Goal: Task Accomplishment & Management: Complete application form

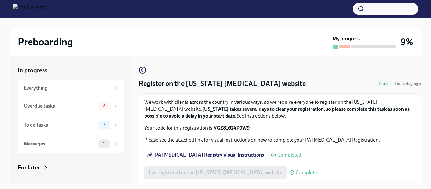
scroll to position [11, 0]
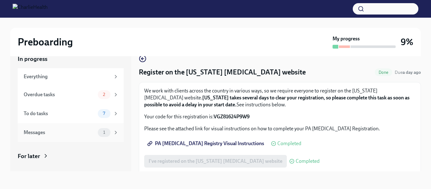
click at [116, 134] on icon at bounding box center [116, 133] width 6 height 6
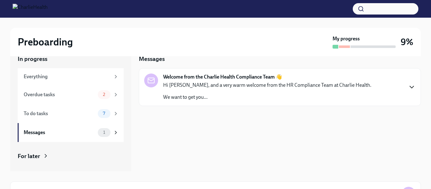
click at [411, 86] on icon "button" at bounding box center [412, 87] width 8 height 8
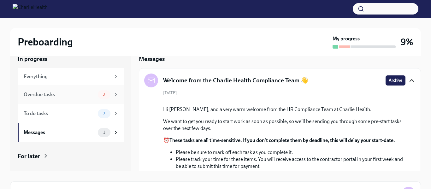
click at [40, 96] on div "Overdue tasks" at bounding box center [60, 94] width 72 height 7
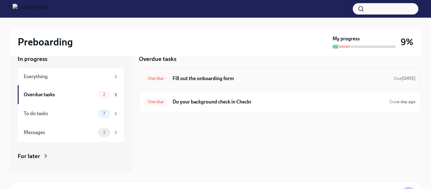
click at [182, 79] on h6 "Fill out the onboarding form" at bounding box center [281, 78] width 216 height 7
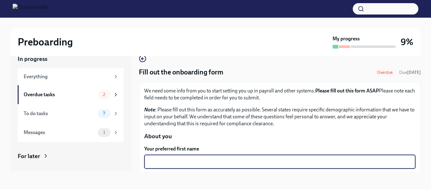
click at [218, 163] on textarea "Your preferred first name" at bounding box center [280, 162] width 264 height 8
click at [176, 160] on textarea "[PERSON_NAME]" at bounding box center [280, 162] width 264 height 8
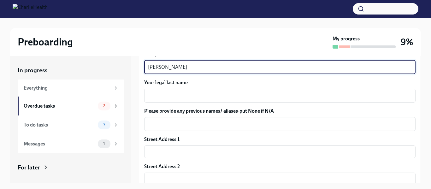
scroll to position [105, 0]
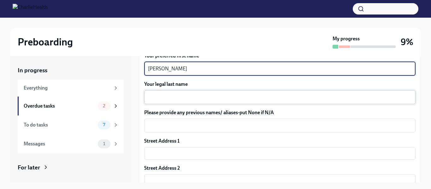
type textarea "[PERSON_NAME]"
click at [162, 97] on textarea "Your legal last name" at bounding box center [280, 97] width 264 height 8
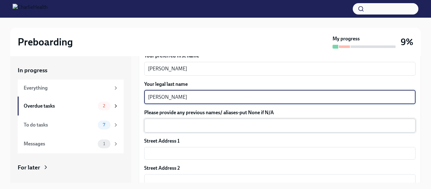
type textarea "[PERSON_NAME]"
click at [166, 122] on textarea "Please provide any previous names/ aliases-put None if N/A" at bounding box center [280, 126] width 264 height 8
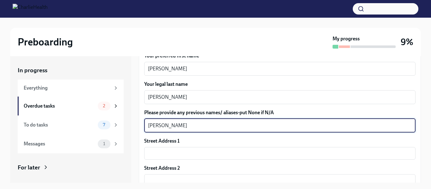
type textarea "[PERSON_NAME]"
click at [166, 147] on div "Street Address 1 ​" at bounding box center [280, 149] width 272 height 22
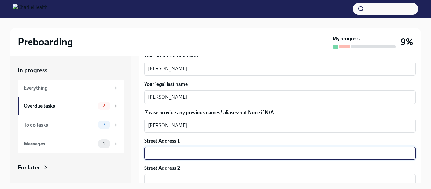
click at [166, 157] on input "text" at bounding box center [280, 153] width 272 height 13
type input "3 Dorchester Dr"
type input "06095"
type input "[GEOGRAPHIC_DATA]"
type input "CT"
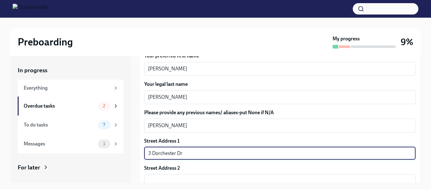
type input "US"
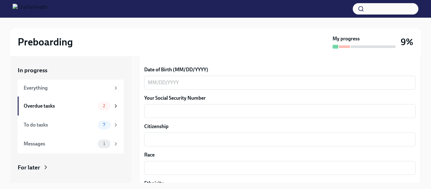
scroll to position [293, 0]
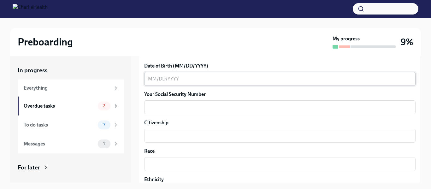
click at [175, 79] on textarea "Date of Birth (MM/DD/YYYY)" at bounding box center [280, 79] width 264 height 8
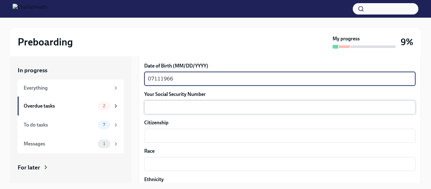
type textarea "07111966"
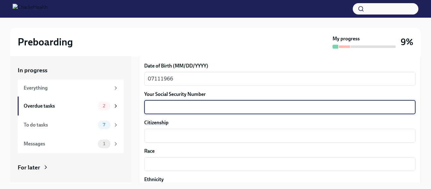
click at [166, 108] on textarea "Your Social Security Number" at bounding box center [280, 108] width 264 height 8
type textarea "485983095"
click at [158, 137] on textarea "Citizenship" at bounding box center [280, 136] width 264 height 8
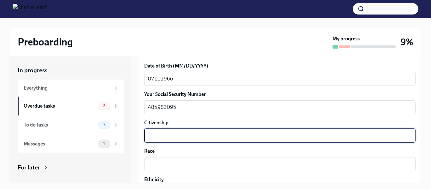
click at [158, 137] on textarea "Citizenship" at bounding box center [280, 136] width 264 height 8
click at [159, 159] on div "x ​" at bounding box center [280, 164] width 272 height 14
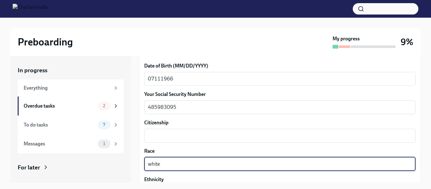
scroll to position [11, 0]
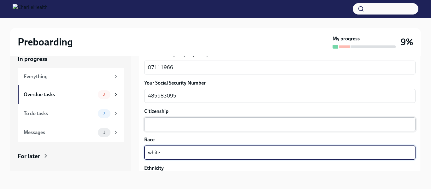
type textarea "white"
click at [158, 128] on textarea "Citizenship" at bounding box center [280, 125] width 264 height 8
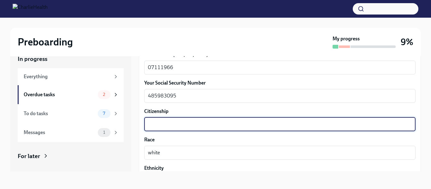
click at [157, 171] on label "Ethnicity" at bounding box center [280, 168] width 272 height 7
click at [157, 177] on textarea "Ethnicity" at bounding box center [280, 181] width 264 height 8
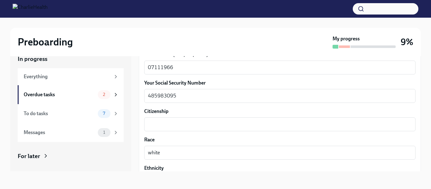
scroll to position [367, 0]
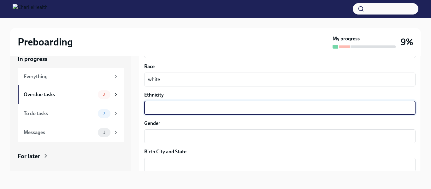
click at [161, 109] on textarea "Ethnicity" at bounding box center [280, 108] width 264 height 8
type textarea "w"
type textarea "non [DEMOGRAPHIC_DATA]"
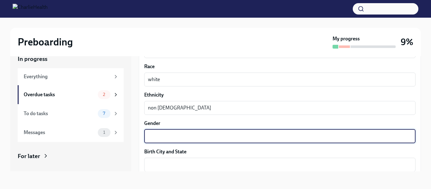
click at [160, 137] on textarea "Gender" at bounding box center [280, 137] width 264 height 8
type textarea "[DEMOGRAPHIC_DATA]"
click at [164, 167] on textarea "Birth City and State" at bounding box center [280, 165] width 264 height 8
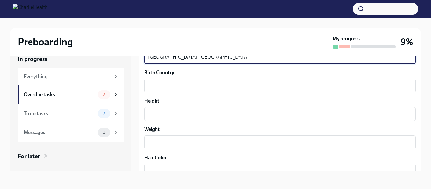
scroll to position [478, 0]
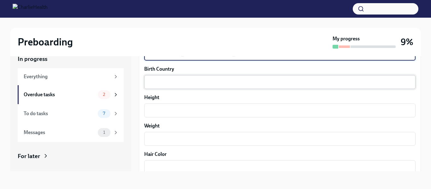
type textarea "[GEOGRAPHIC_DATA], [GEOGRAPHIC_DATA]"
click at [179, 84] on textarea "Birth Country" at bounding box center [280, 82] width 264 height 8
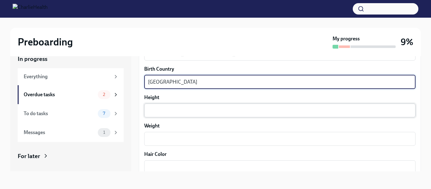
type textarea "[GEOGRAPHIC_DATA]"
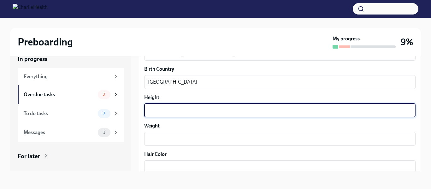
click at [164, 112] on textarea "Height" at bounding box center [280, 111] width 264 height 8
type textarea "5"
type textarea "5' 6""
click at [159, 140] on textarea "Weight" at bounding box center [280, 139] width 264 height 8
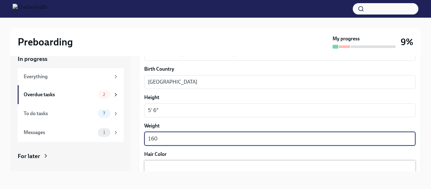
type textarea "160"
click at [152, 165] on textarea "Hair Color" at bounding box center [280, 168] width 264 height 8
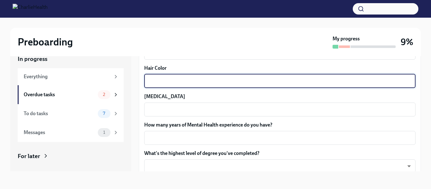
scroll to position [562, 0]
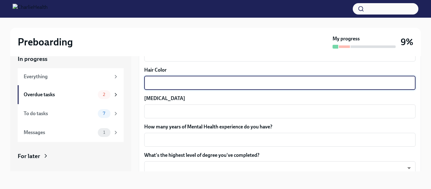
click at [155, 84] on textarea "Hair Color" at bounding box center [280, 83] width 264 height 8
type textarea "brown/gray"
click at [152, 115] on textarea "[MEDICAL_DATA]" at bounding box center [280, 112] width 264 height 8
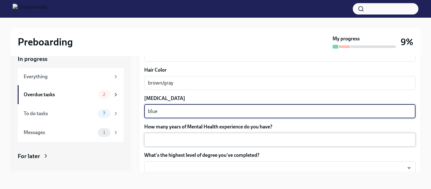
type textarea "blue"
click at [159, 138] on textarea "How many years of Mental Health experience do you have?" at bounding box center [280, 140] width 264 height 8
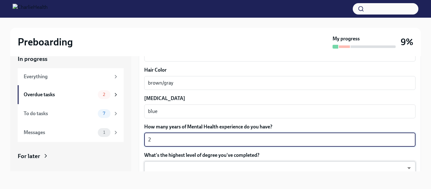
type textarea "2"
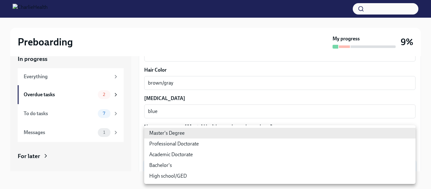
click at [179, 168] on body "Preboarding My progress 9% In progress Everything Overdue tasks 2 To do tasks 7…" at bounding box center [215, 89] width 431 height 200
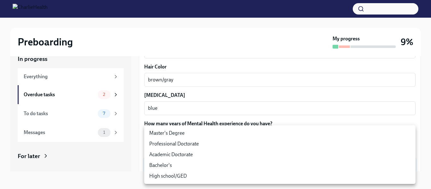
click at [166, 134] on li "Master's Degree" at bounding box center [280, 133] width 272 height 11
type input "2vBr-ghkD"
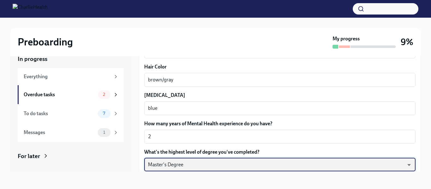
scroll to position [614, 0]
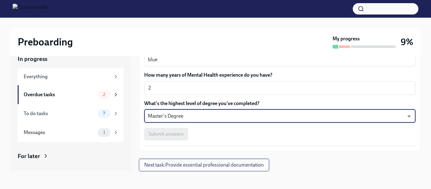
click at [183, 164] on span "Next task : Provide essential professional documentation" at bounding box center [204, 165] width 120 height 6
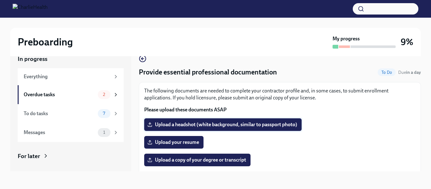
click at [195, 127] on span "Upload a headshot (white background, similar to passport photo)" at bounding box center [223, 125] width 149 height 6
click at [0, 0] on input "Upload a headshot (white background, similar to passport photo)" at bounding box center [0, 0] width 0 height 0
click at [194, 124] on span "Upload a headshot (white background, similar to passport photo)" at bounding box center [223, 125] width 149 height 6
click at [0, 0] on input "Upload a headshot (white background, similar to passport photo)" at bounding box center [0, 0] width 0 height 0
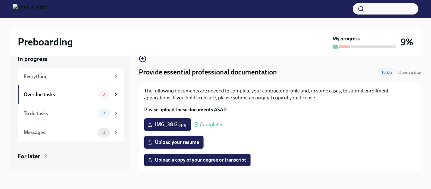
click at [192, 145] on span "Upload your resume" at bounding box center [174, 142] width 51 height 6
click at [0, 0] on input "Upload your resume" at bounding box center [0, 0] width 0 height 0
click at [188, 164] on label "Upload a copy of your degree or transcript" at bounding box center [197, 160] width 106 height 13
click at [0, 0] on input "Upload a copy of your degree or transcript" at bounding box center [0, 0] width 0 height 0
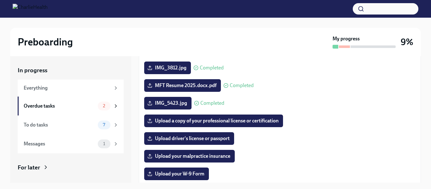
scroll to position [67, 0]
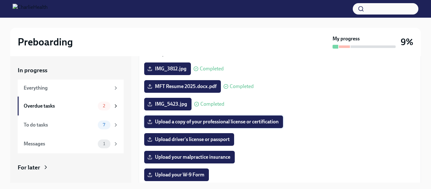
click at [231, 124] on span "Upload a copy of your professional license or certification" at bounding box center [214, 122] width 130 height 6
click at [0, 0] on input "Upload a copy of your professional license or certification" at bounding box center [0, 0] width 0 height 0
click at [217, 123] on span "Upload a copy of your professional license or certification" at bounding box center [214, 122] width 130 height 6
click at [0, 0] on input "Upload a copy of your professional license or certification" at bounding box center [0, 0] width 0 height 0
click at [187, 121] on span "Upload a copy of your professional license or certification" at bounding box center [214, 122] width 130 height 6
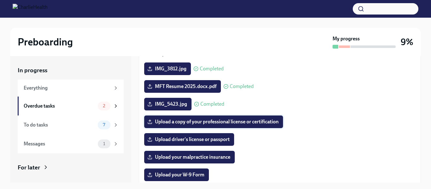
click at [0, 0] on input "Upload a copy of your professional license or certification" at bounding box center [0, 0] width 0 height 0
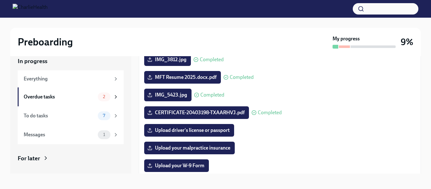
scroll to position [11, 0]
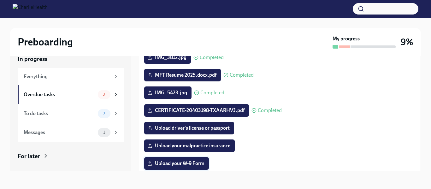
click at [192, 164] on span "Upload your W-9 Form" at bounding box center [177, 163] width 56 height 6
click at [0, 0] on input "Upload your W-9 Form" at bounding box center [0, 0] width 0 height 0
click at [42, 114] on div "To do tasks" at bounding box center [60, 113] width 72 height 7
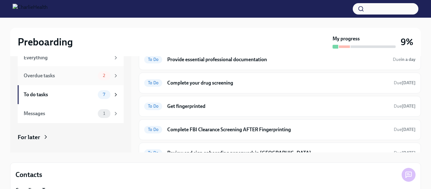
click at [36, 78] on font "Overdue tasks" at bounding box center [39, 76] width 31 height 6
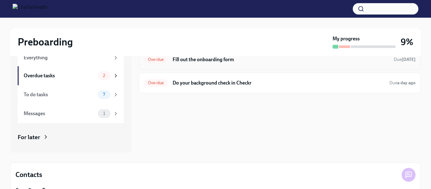
click at [199, 60] on h6 "Fill out the onboarding form" at bounding box center [281, 59] width 216 height 7
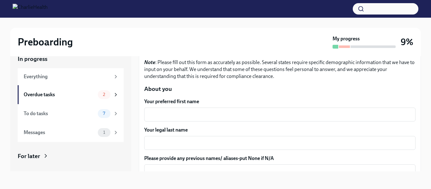
scroll to position [49, 0]
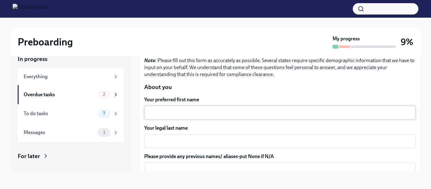
click at [175, 114] on textarea "Your preferred first name" at bounding box center [280, 113] width 264 height 8
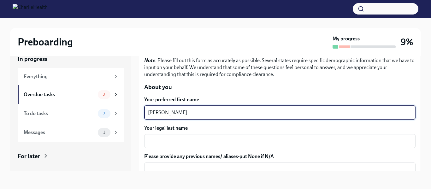
type textarea "[PERSON_NAME]"
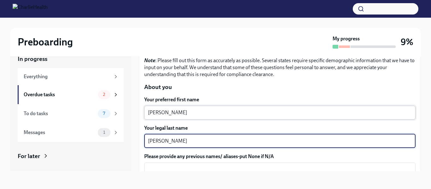
type textarea "[PERSON_NAME]"
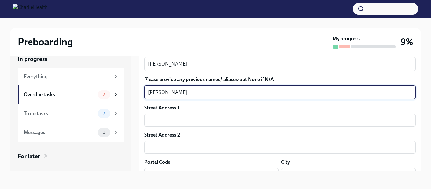
scroll to position [128, 0]
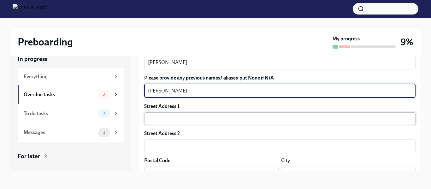
type textarea "[PERSON_NAME]"
click at [207, 119] on input "text" at bounding box center [280, 118] width 272 height 13
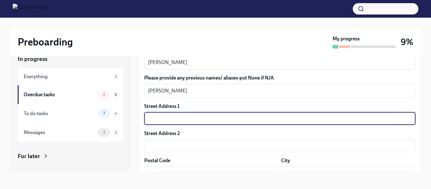
type input "3 Dorchester Dr"
type input "06095"
type input "[GEOGRAPHIC_DATA]"
type input "CT"
type input "US"
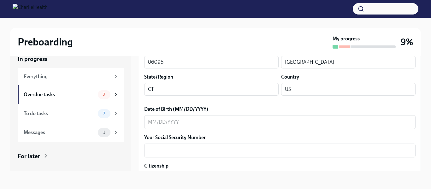
scroll to position [241, 0]
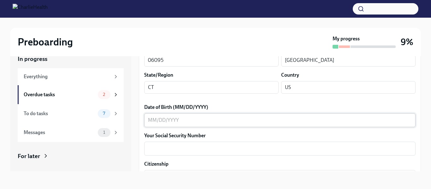
click at [179, 120] on textarea "Date of Birth (MM/DD/YYYY)" at bounding box center [280, 121] width 264 height 8
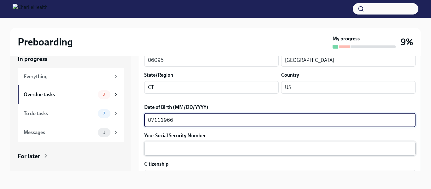
type textarea "07111966"
click at [172, 149] on textarea "Your Social Security Number" at bounding box center [280, 149] width 264 height 8
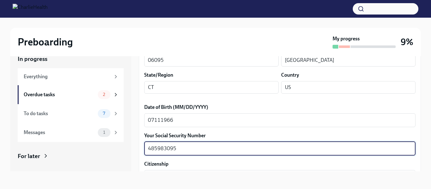
type textarea "485983095"
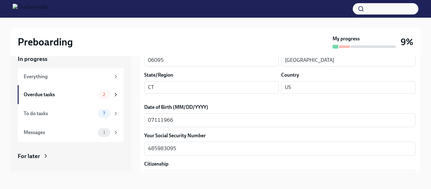
click at [171, 174] on div "In progress Everything Overdue tasks 2 To do tasks 7 Messages 1 For later Archi…" at bounding box center [215, 113] width 411 height 137
click at [156, 174] on div "In progress Everything Overdue tasks 2 To do tasks 7 Messages 1 For later Archi…" at bounding box center [215, 113] width 411 height 137
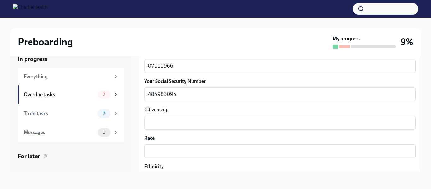
scroll to position [301, 0]
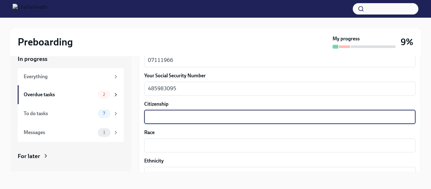
click at [225, 117] on textarea "Citizenship" at bounding box center [280, 117] width 264 height 8
type textarea "[GEOGRAPHIC_DATA]"
click at [170, 145] on textarea "Race" at bounding box center [280, 146] width 264 height 8
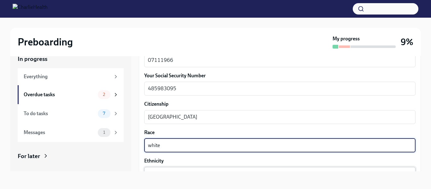
type textarea "white"
click at [168, 171] on textarea "Ethnicity" at bounding box center [280, 174] width 264 height 8
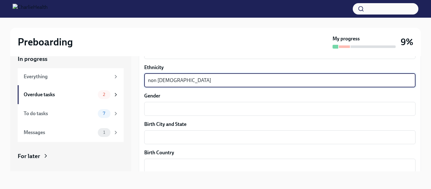
scroll to position [398, 0]
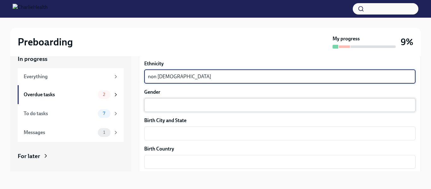
type textarea "non [DEMOGRAPHIC_DATA]"
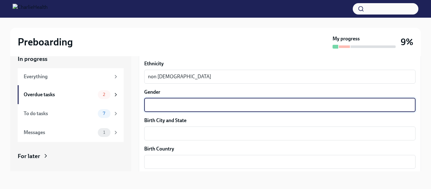
click at [225, 104] on textarea "Gender" at bounding box center [280, 105] width 264 height 8
type textarea "[DEMOGRAPHIC_DATA]"
click at [185, 133] on textarea "Birth City and State" at bounding box center [280, 134] width 264 height 8
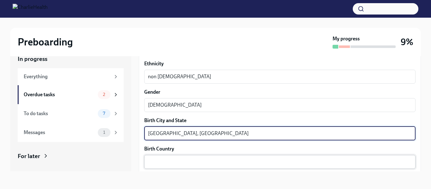
type textarea "[GEOGRAPHIC_DATA], [GEOGRAPHIC_DATA]"
click at [178, 161] on textarea "Birth Country" at bounding box center [280, 162] width 264 height 8
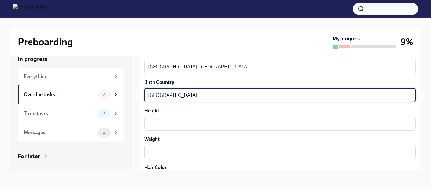
scroll to position [490, 0]
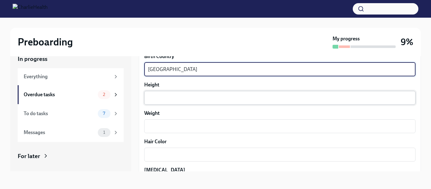
type textarea "[GEOGRAPHIC_DATA]"
click at [235, 96] on textarea "Height" at bounding box center [280, 98] width 264 height 8
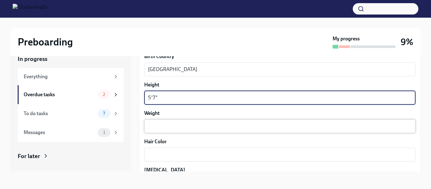
type textarea "5'7""
click at [206, 126] on textarea "Weight" at bounding box center [280, 127] width 264 height 8
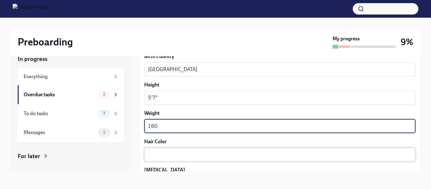
type textarea "160"
click at [166, 156] on textarea "Hair Color" at bounding box center [280, 155] width 264 height 8
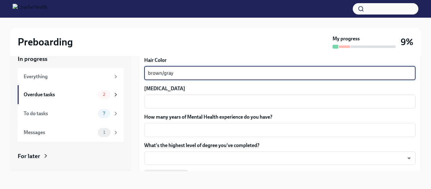
scroll to position [574, 0]
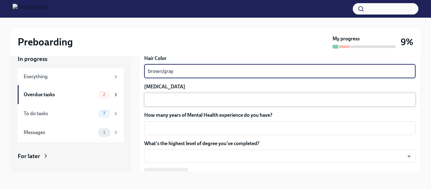
type textarea "brown/gray"
click at [212, 102] on textarea "[MEDICAL_DATA]" at bounding box center [280, 100] width 264 height 8
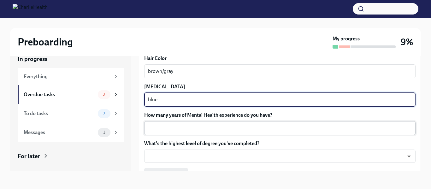
type textarea "blue"
click at [212, 126] on textarea "How many years of Mental Health experience do you have?" at bounding box center [280, 128] width 264 height 8
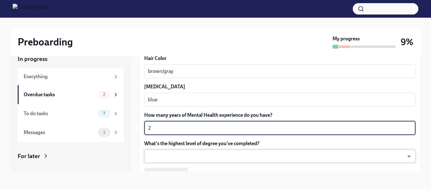
type textarea "2"
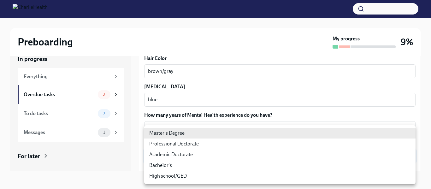
click at [195, 154] on body "Preboarding My progress 9% In progress Everything Overdue tasks 2 To do tasks 7…" at bounding box center [215, 89] width 431 height 200
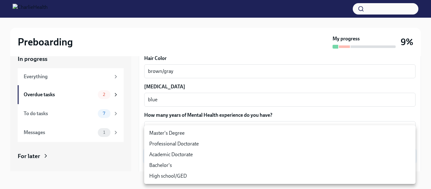
click at [182, 133] on li "Master's Degree" at bounding box center [280, 133] width 272 height 11
type input "2vBr-ghkD"
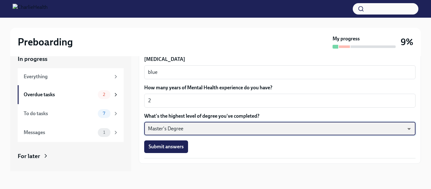
scroll to position [614, 0]
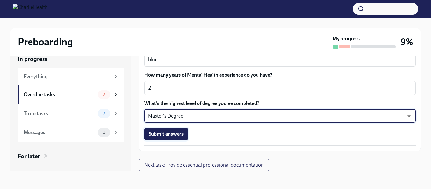
click at [161, 137] on span "Submit answers" at bounding box center [166, 134] width 35 height 6
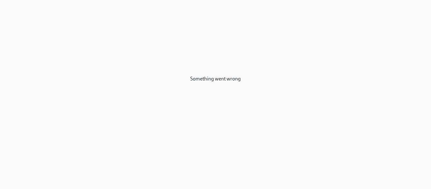
scroll to position [0, 0]
